Goal: Transaction & Acquisition: Purchase product/service

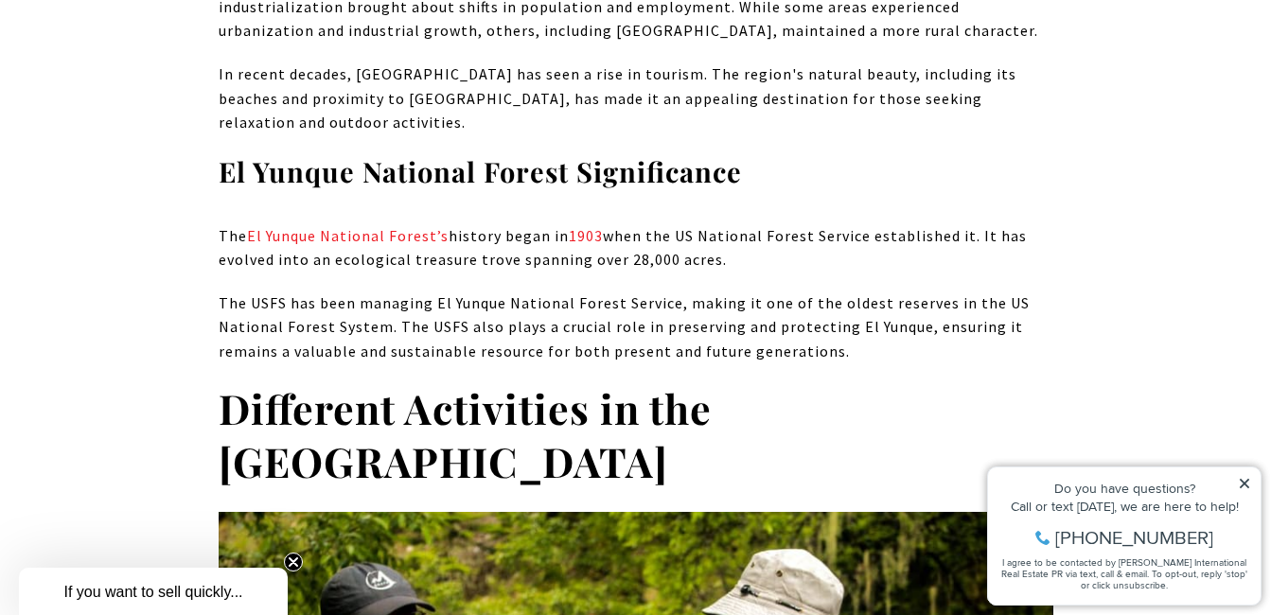
scroll to position [1905, 0]
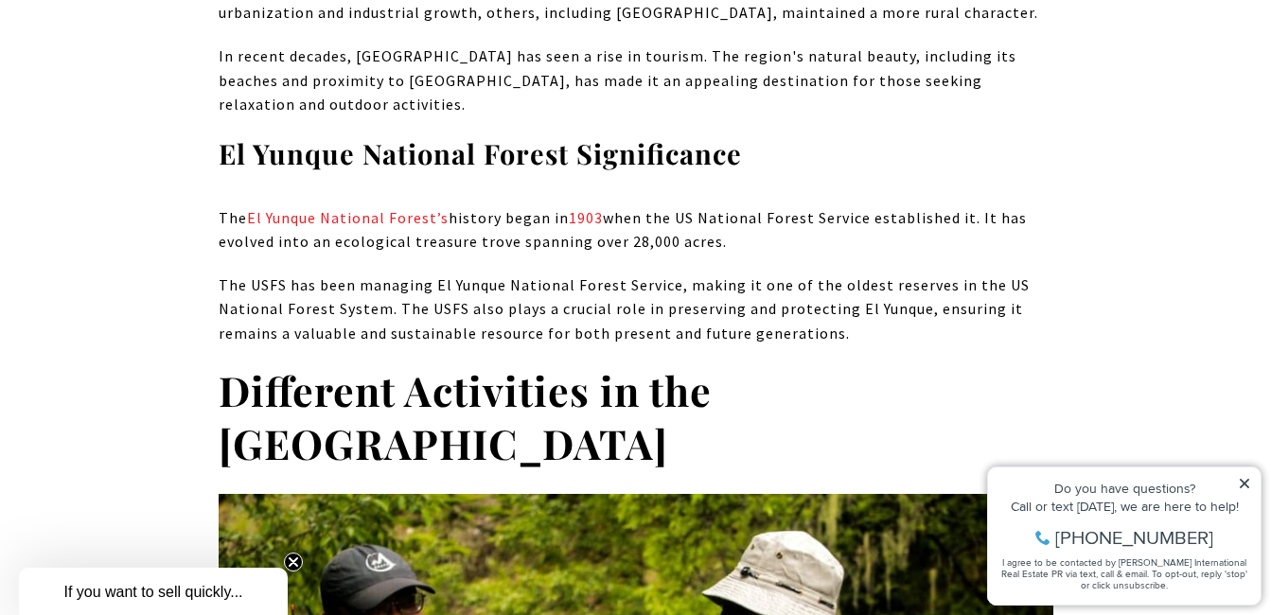
click at [1242, 483] on icon at bounding box center [1244, 483] width 13 height 13
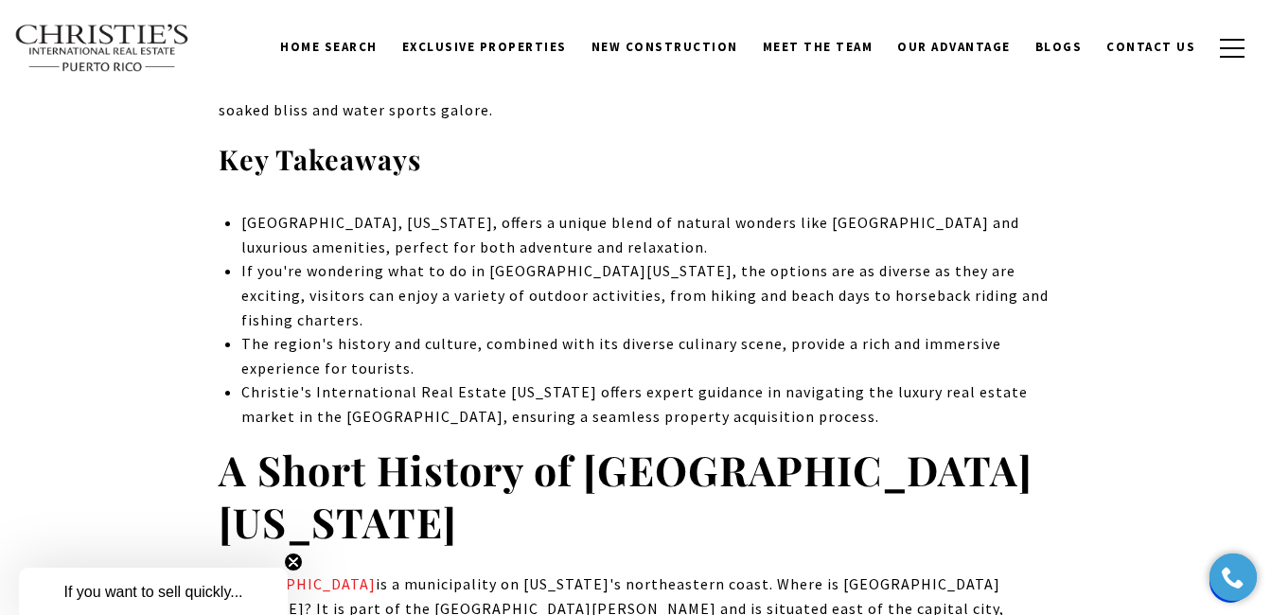
scroll to position [996, 0]
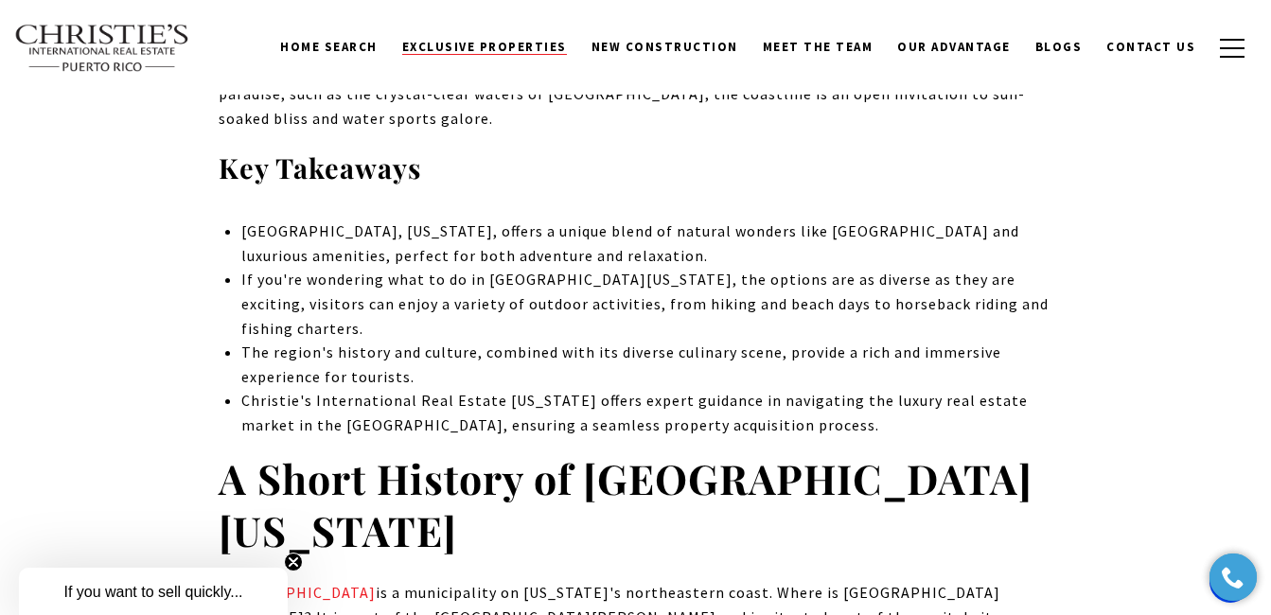
click at [520, 49] on span "Exclusive Properties" at bounding box center [484, 47] width 165 height 16
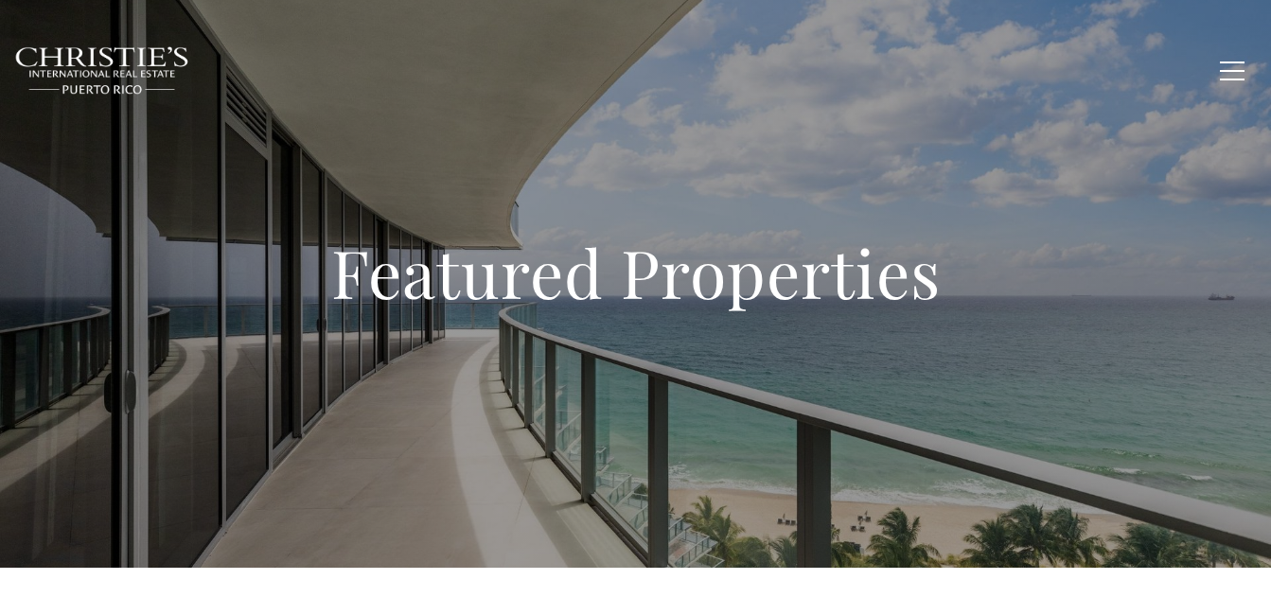
type input "**********"
type input "*********"
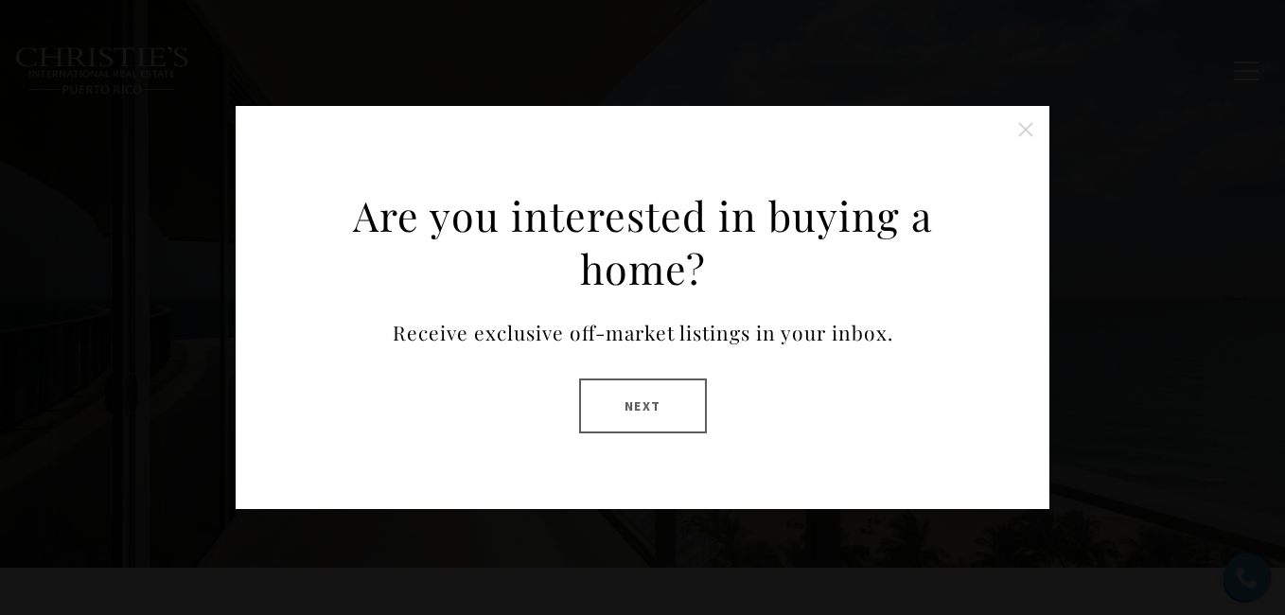
click at [1026, 129] on button "Close this option" at bounding box center [1026, 130] width 38 height 38
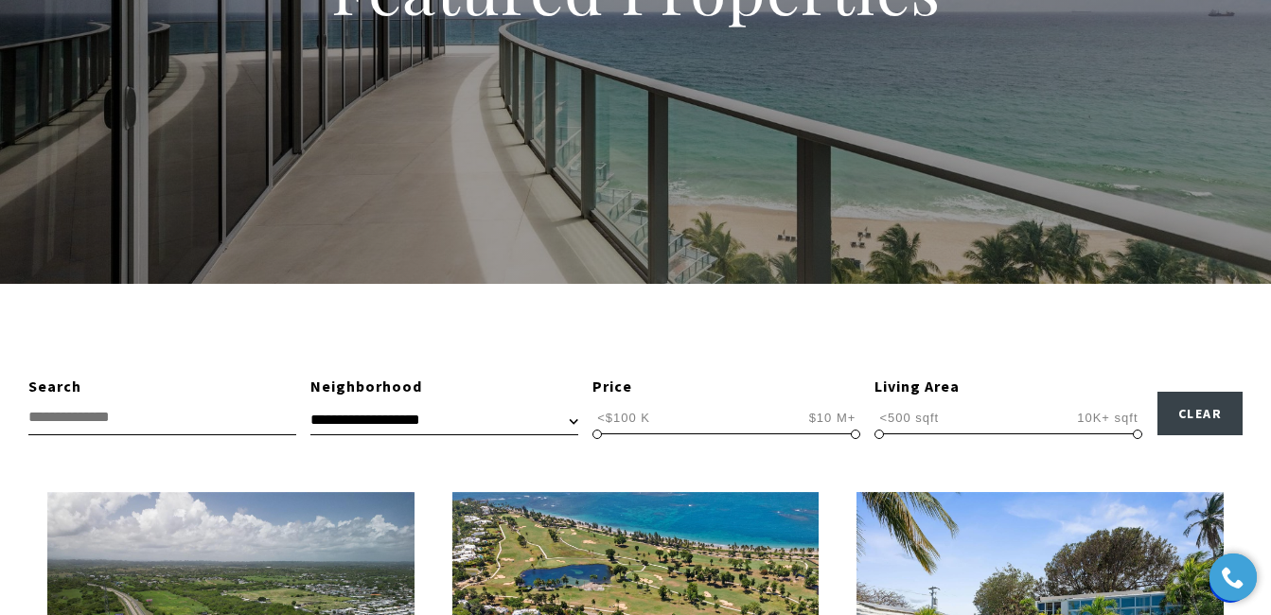
scroll to position [290, 0]
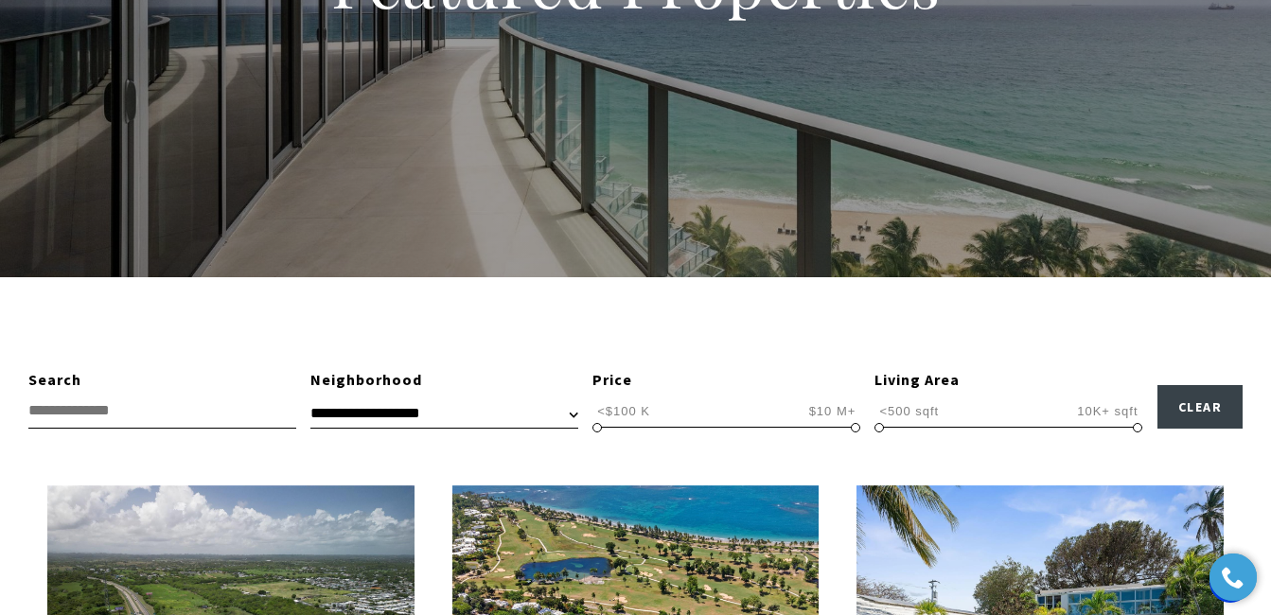
drag, startPoint x: 255, startPoint y: 471, endPoint x: 113, endPoint y: 447, distance: 144.0
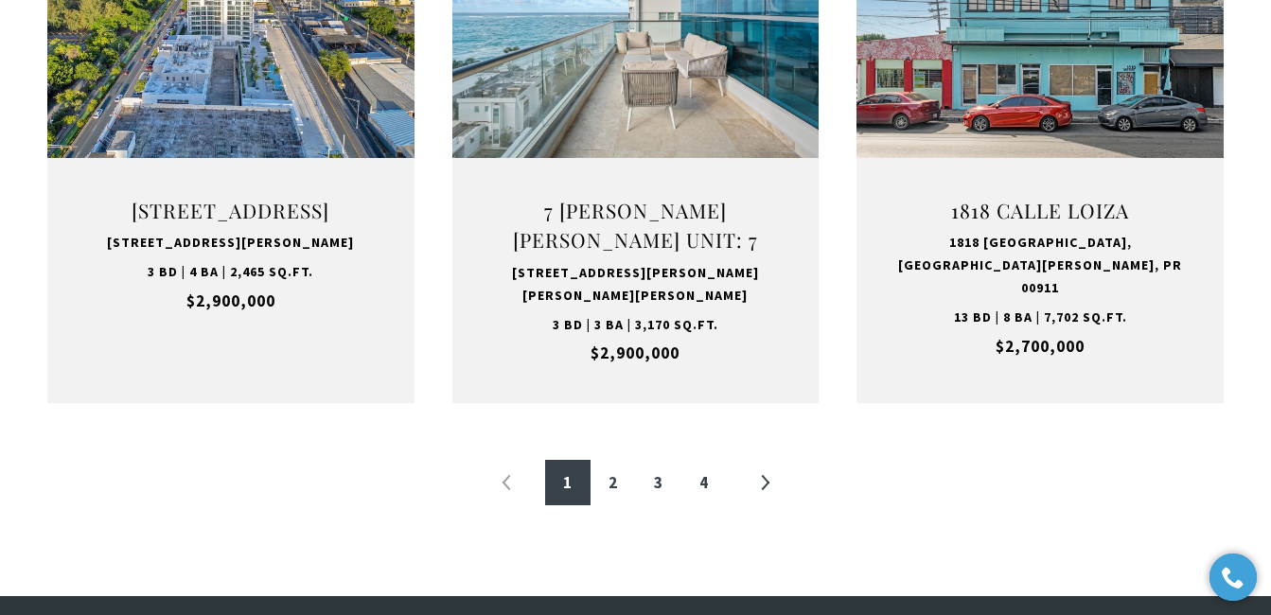
scroll to position [2182, 0]
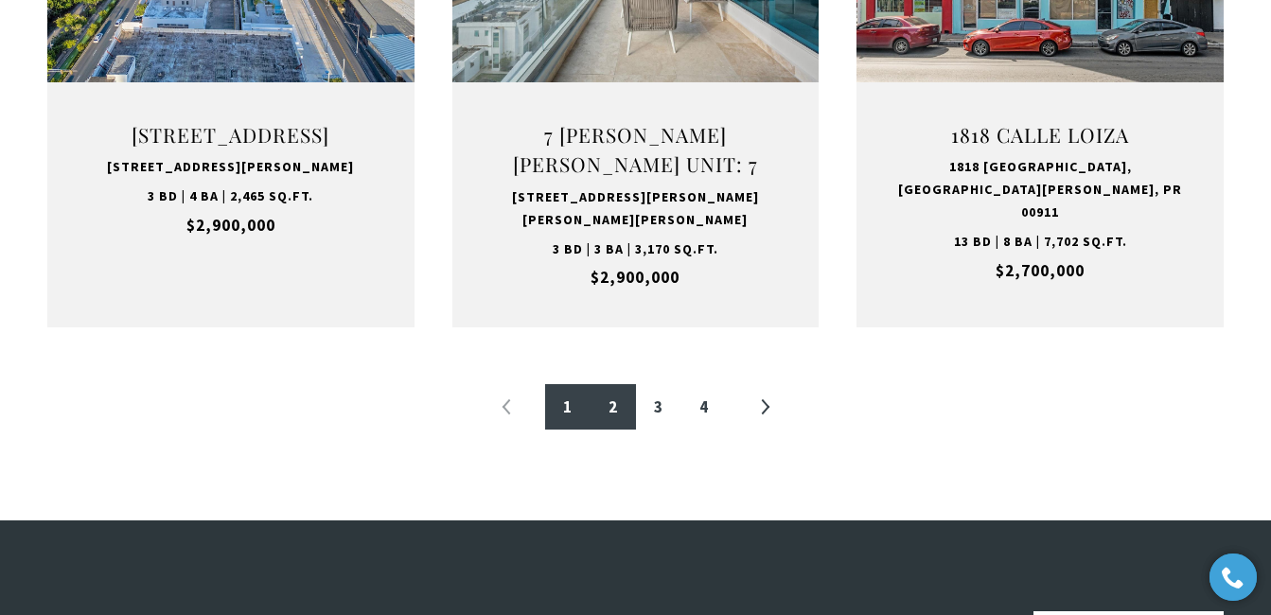
click at [610, 415] on link "2" at bounding box center [612, 406] width 45 height 45
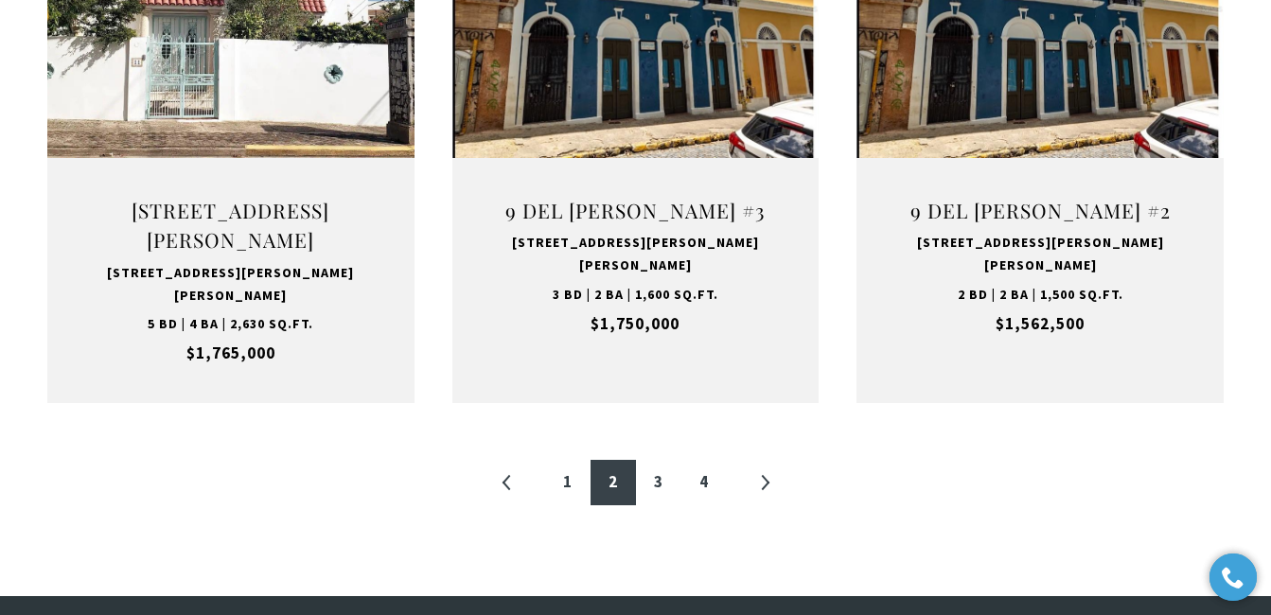
scroll to position [2157, 0]
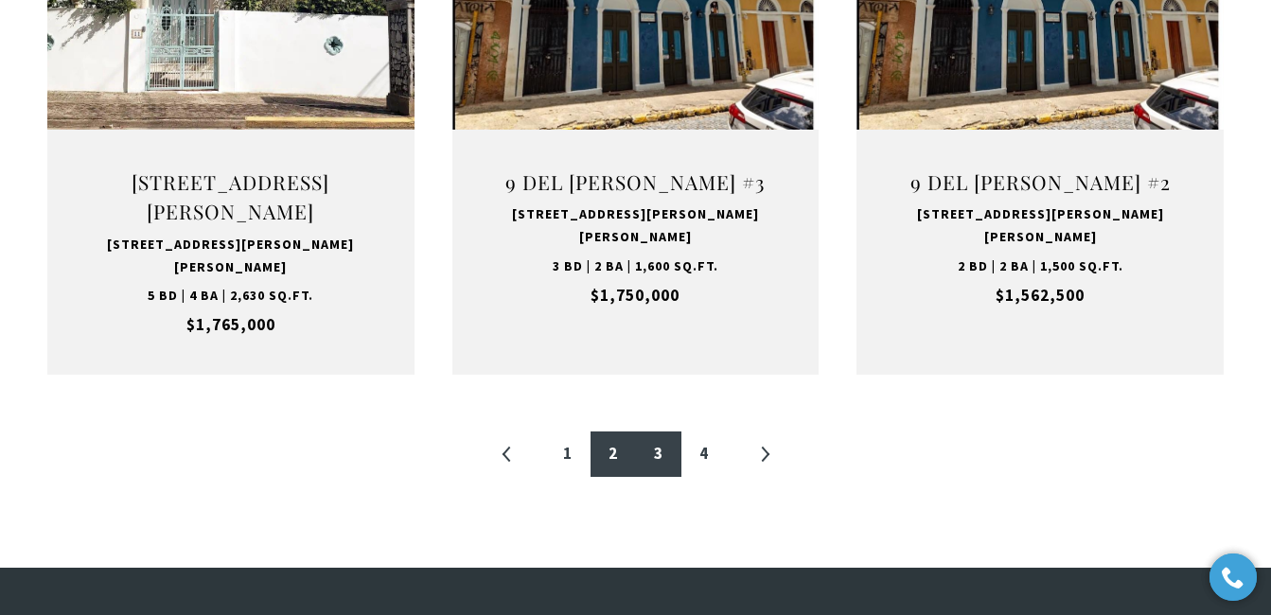
click at [659, 431] on link "3" at bounding box center [658, 453] width 45 height 45
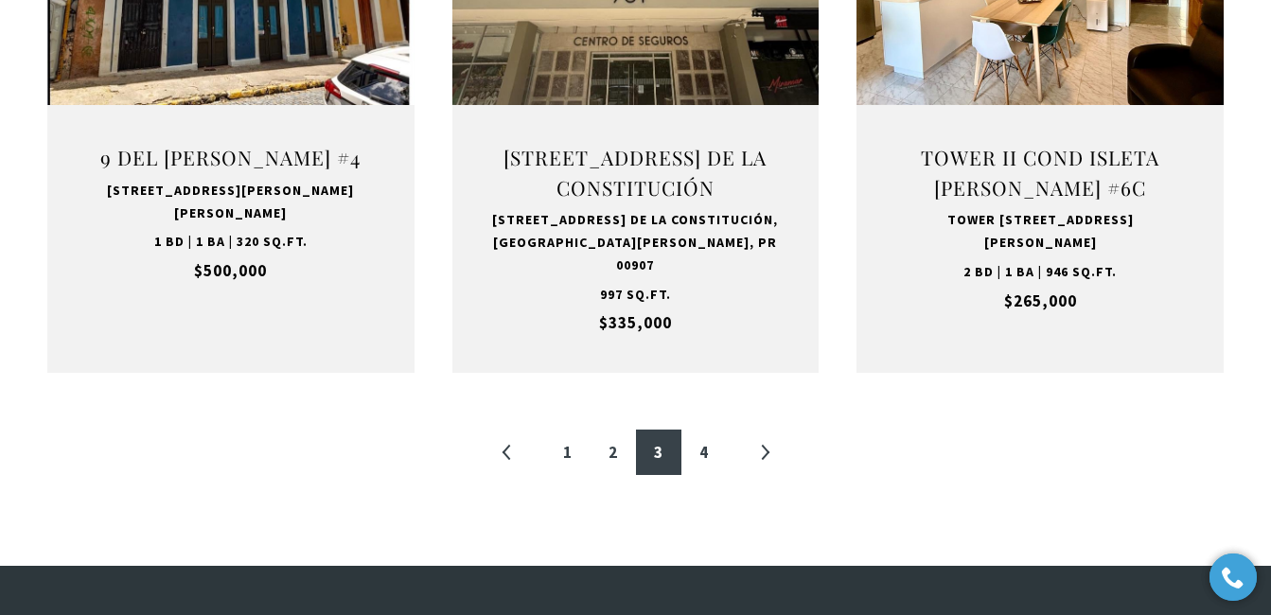
scroll to position [2160, 0]
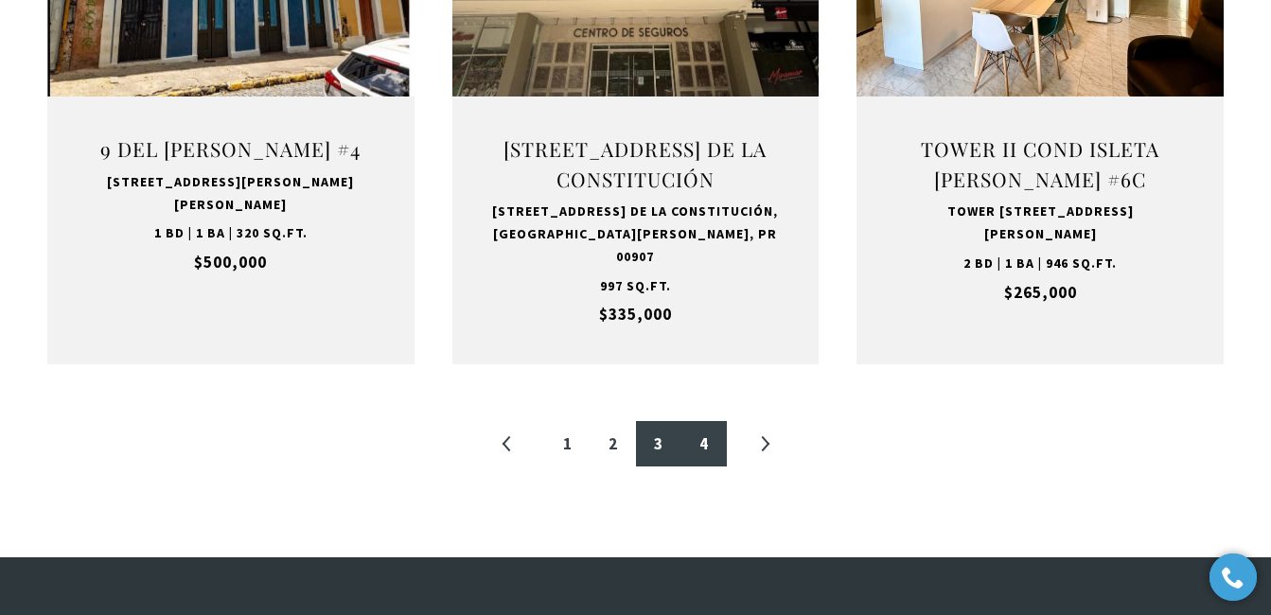
click at [702, 430] on link "4" at bounding box center [703, 443] width 45 height 45
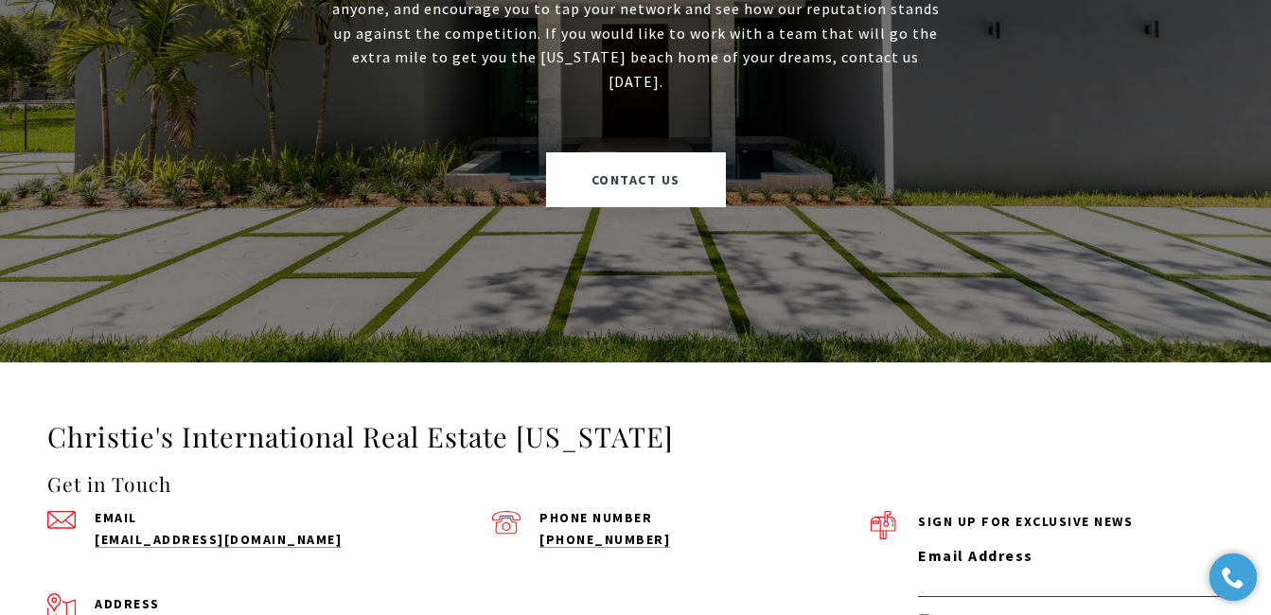
scroll to position [3267, 0]
